Goal: Task Accomplishment & Management: Complete application form

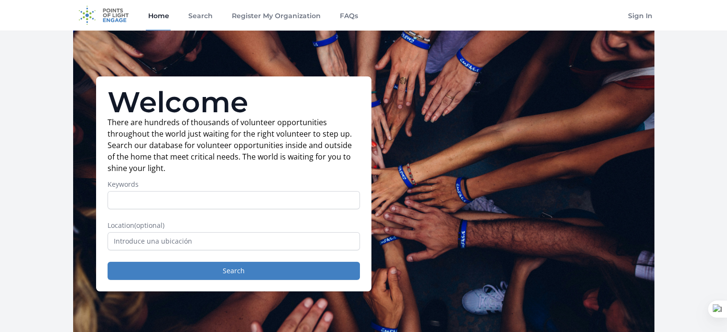
click at [214, 211] on form "Keywords Location (optional) Search" at bounding box center [234, 230] width 252 height 100
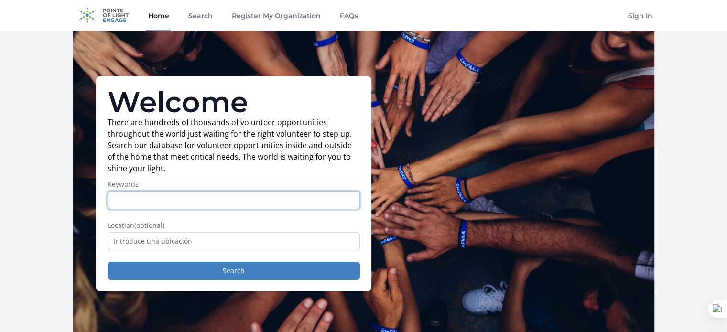
click at [210, 202] on input "Keywords" at bounding box center [234, 200] width 252 height 18
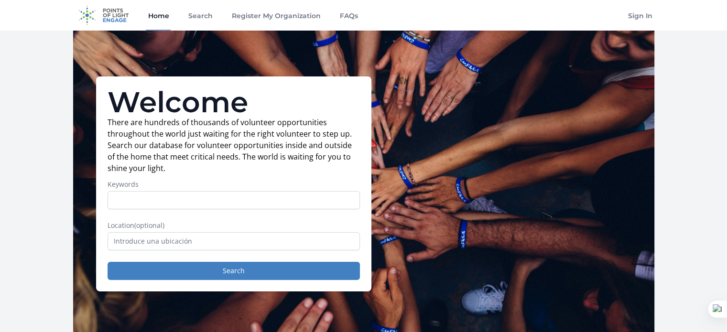
click at [447, 141] on div "Welcome There are hundreds of thousands of volunteer opportunities throughout t…" at bounding box center [363, 184] width 581 height 307
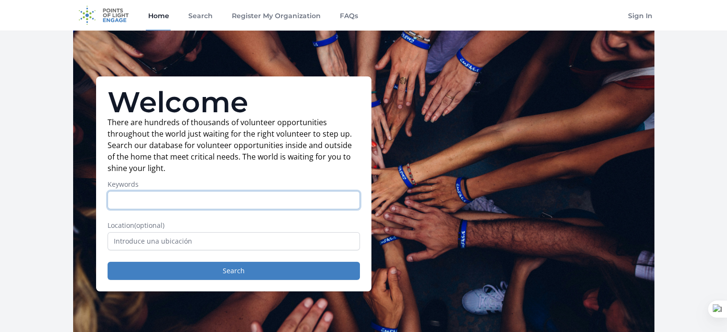
click at [180, 200] on input "Keywords" at bounding box center [234, 200] width 252 height 18
type input "online"
click at [108, 262] on button "Search" at bounding box center [234, 271] width 252 height 18
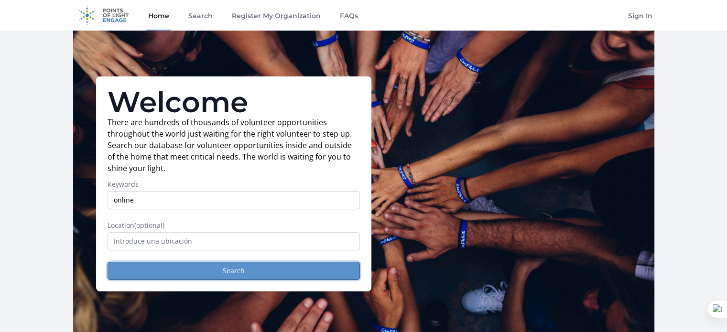
click at [192, 278] on button "Search" at bounding box center [234, 271] width 252 height 18
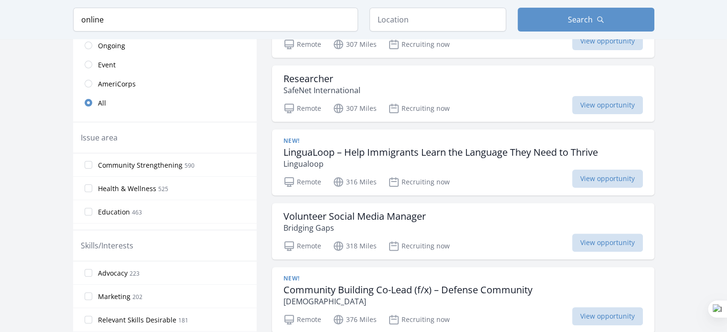
scroll to position [268, 0]
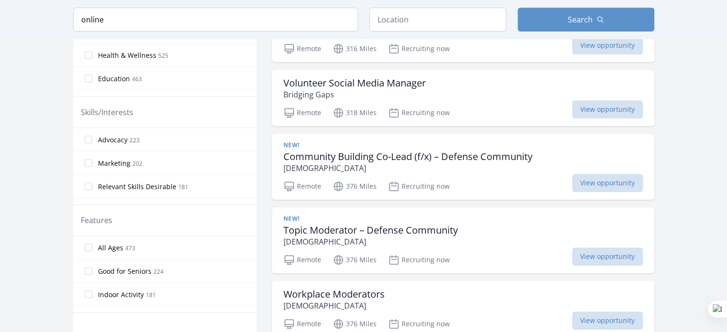
scroll to position [402, 0]
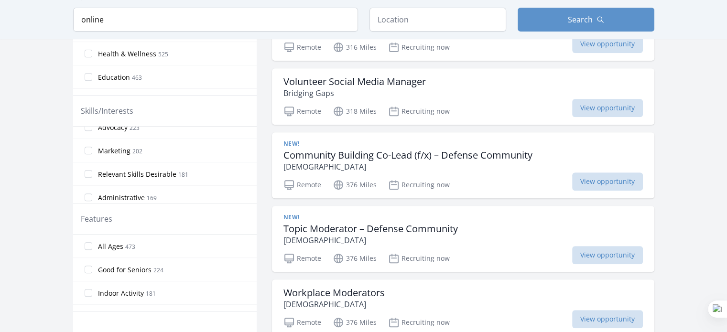
click at [256, 197] on div "Advocacy 223 Marketing 202 Relevant Skills Desirable 181 Administrative 169 Med…" at bounding box center [165, 165] width 184 height 76
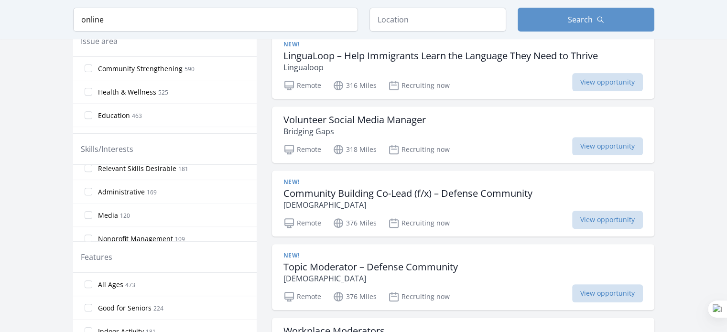
scroll to position [57, 0]
click at [87, 194] on label "Administrative 169" at bounding box center [165, 189] width 184 height 19
click at [87, 193] on input "Administrative 169" at bounding box center [89, 190] width 8 height 8
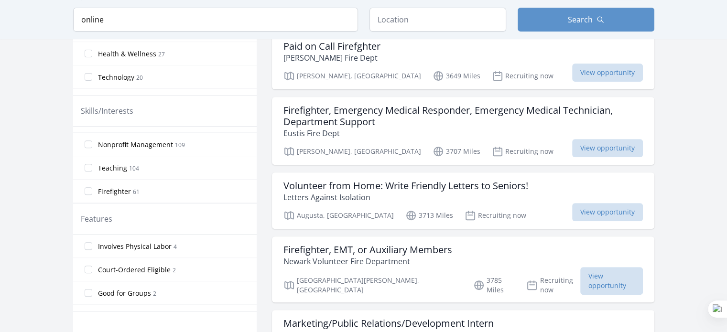
scroll to position [93, 0]
click at [88, 160] on input "Nonprofit Management 109" at bounding box center [89, 163] width 8 height 8
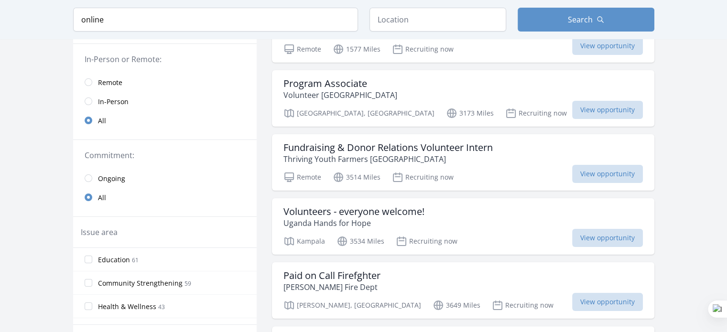
scroll to position [115, 0]
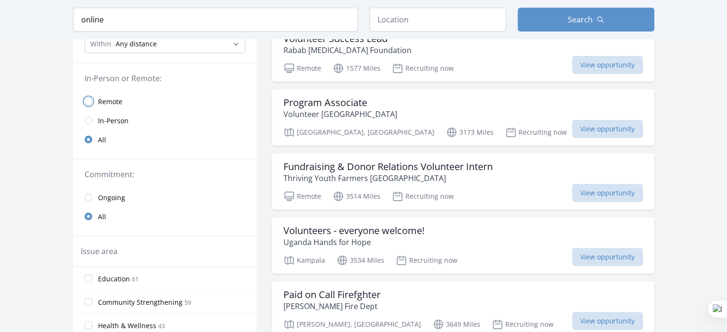
click at [91, 101] on input "radio" at bounding box center [89, 102] width 8 height 8
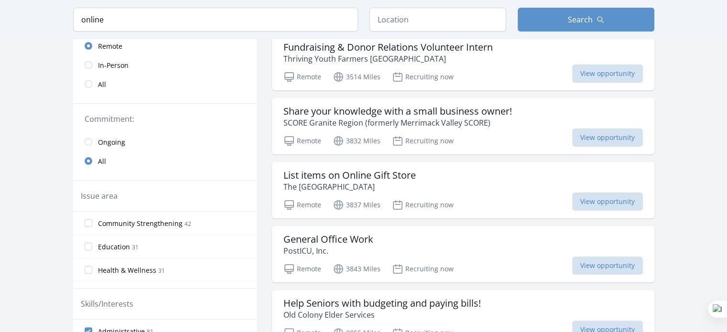
scroll to position [186, 0]
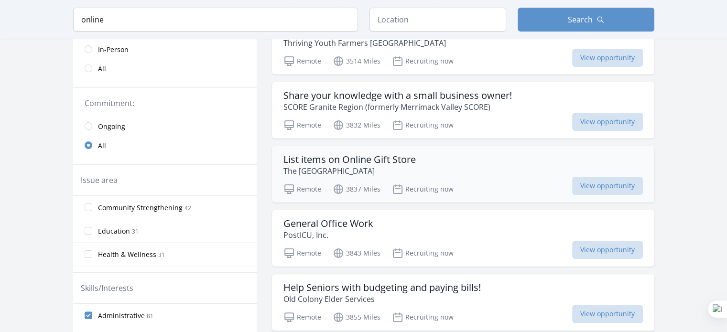
click at [385, 158] on h3 "List items on Online Gift Store" at bounding box center [350, 159] width 132 height 11
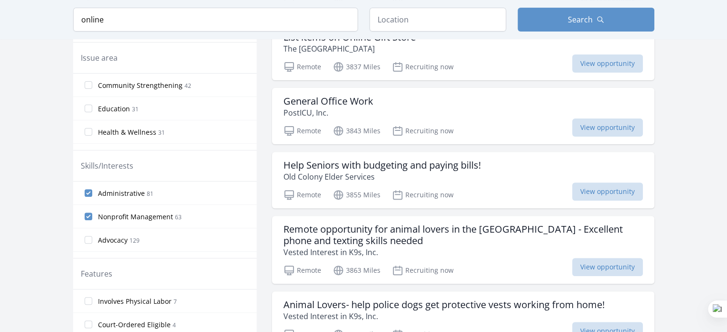
scroll to position [0, 0]
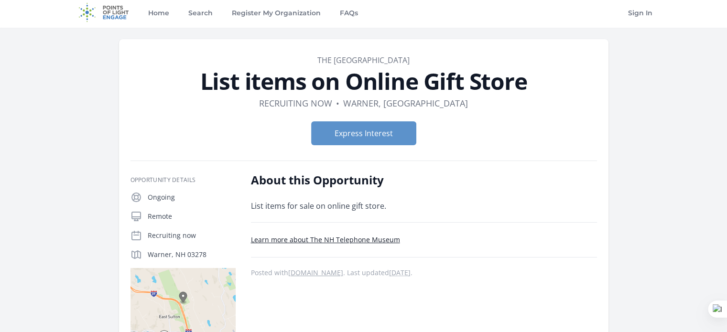
scroll to position [75, 0]
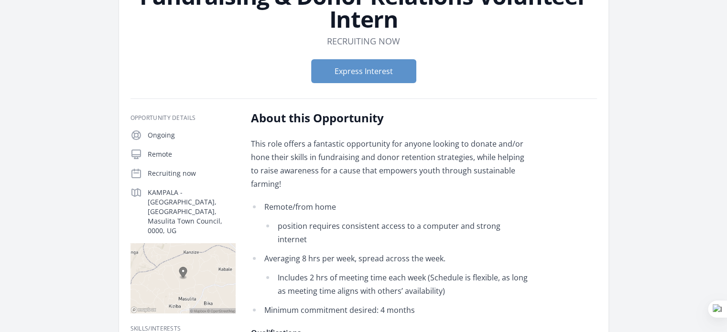
scroll to position [56, 0]
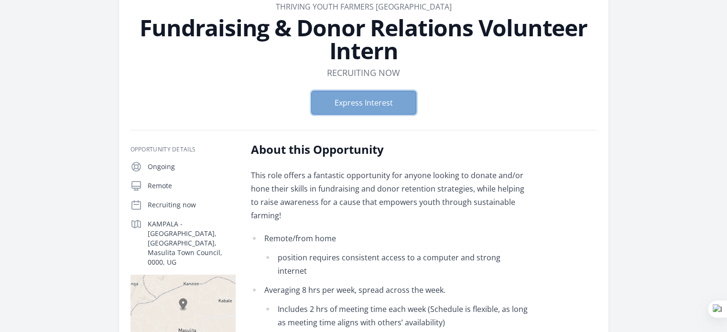
click at [402, 91] on button "Express Interest" at bounding box center [363, 103] width 105 height 24
